Goal: Task Accomplishment & Management: Manage account settings

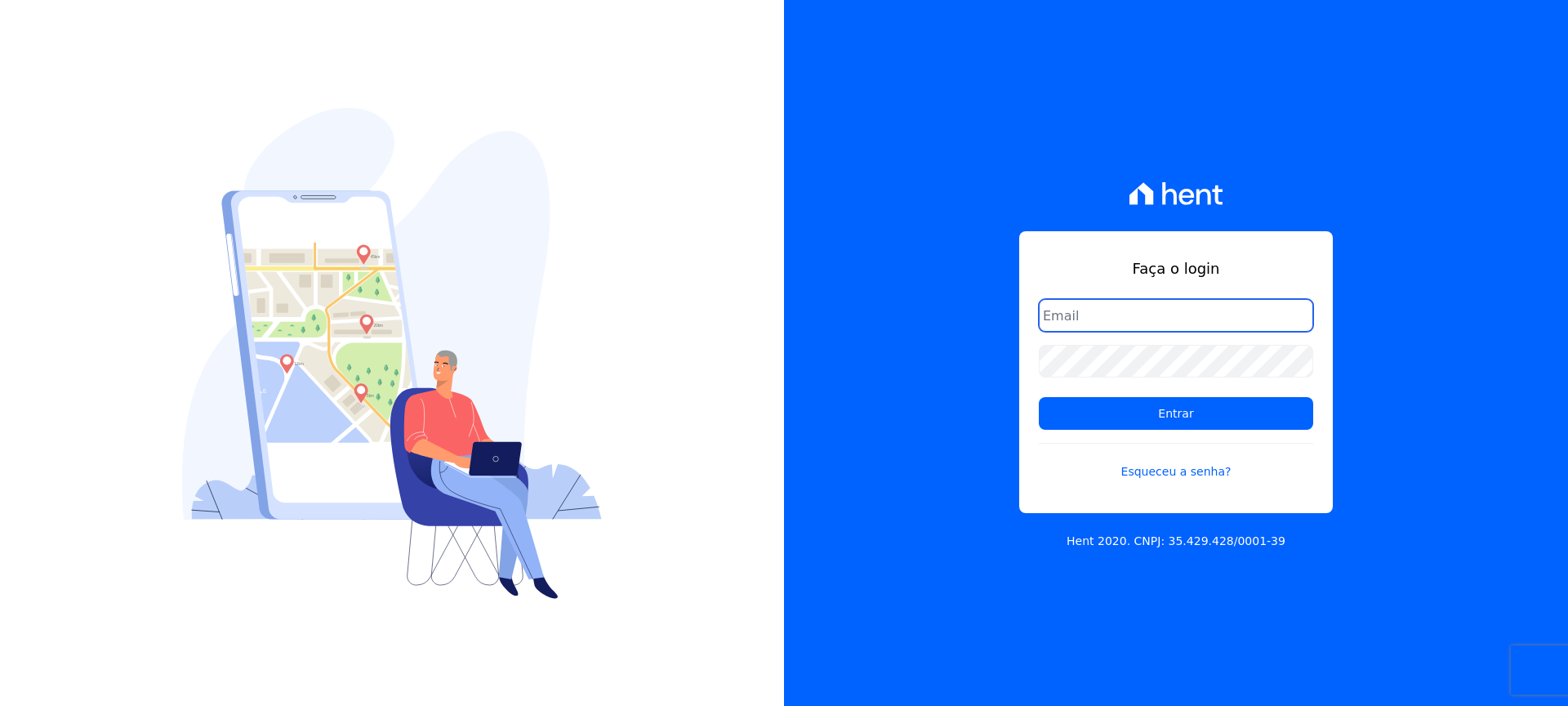
click at [1133, 317] on input "email" at bounding box center [1175, 316] width 274 height 33
type input "[PERSON_NAME][EMAIL_ADDRESS][DOMAIN_NAME]"
click at [1186, 473] on link "Esqueceu a senha?" at bounding box center [1175, 461] width 274 height 37
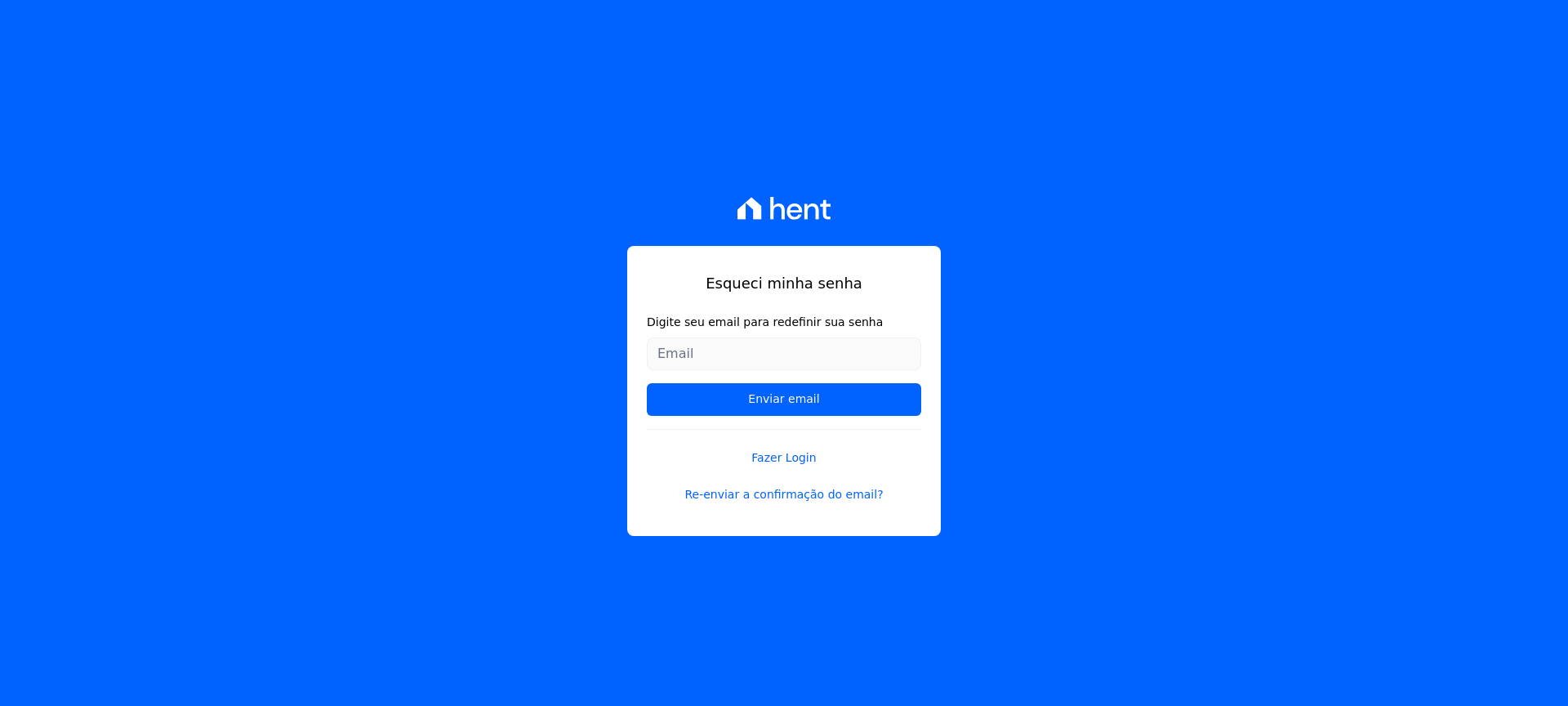
click at [678, 354] on input "Digite seu email para redefinir sua senha" at bounding box center [783, 354] width 274 height 33
type input "[PERSON_NAME][EMAIL_ADDRESS][DOMAIN_NAME]"
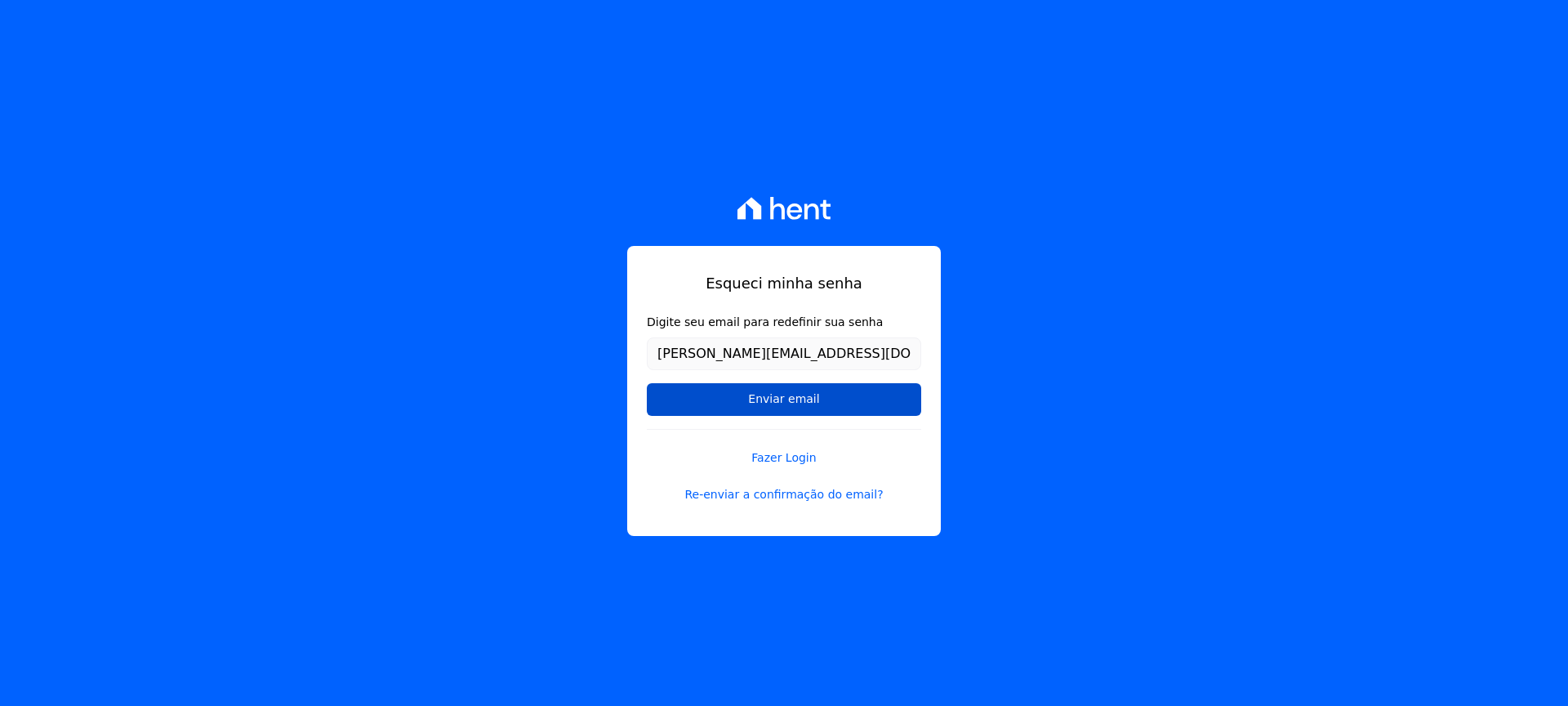
click at [746, 401] on input "Enviar email" at bounding box center [783, 399] width 274 height 33
click at [777, 400] on input "Enviar email" at bounding box center [783, 399] width 274 height 33
click at [779, 400] on input "Enviar email" at bounding box center [783, 399] width 274 height 33
